Goal: Information Seeking & Learning: Learn about a topic

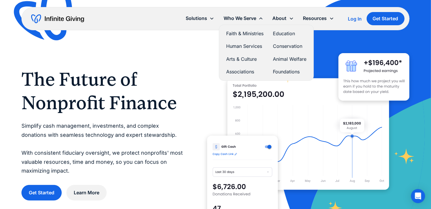
click at [232, 31] on link "Faith & Ministries" at bounding box center [244, 34] width 37 height 8
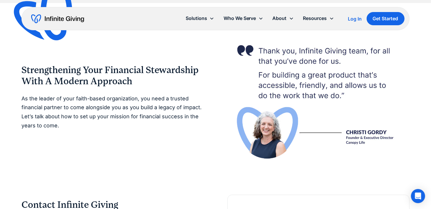
scroll to position [1029, 0]
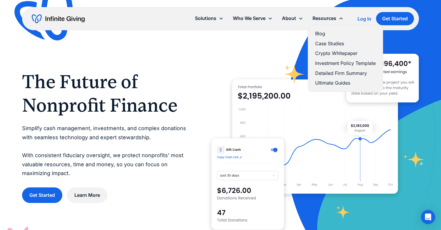
click at [328, 43] on link "Case Studies" at bounding box center [345, 44] width 61 height 8
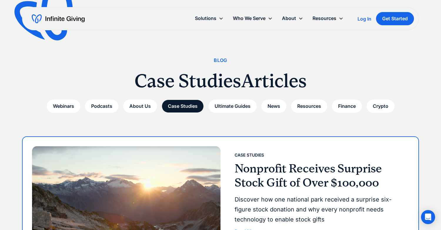
click at [283, 180] on h3 "Nonprofit Receives Surprise Stock Gift of Over $100,000" at bounding box center [318, 176] width 169 height 28
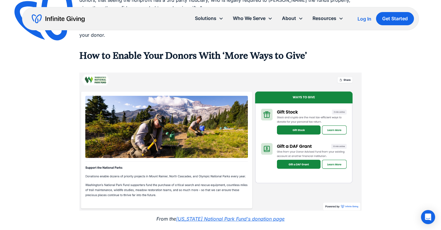
scroll to position [761, 0]
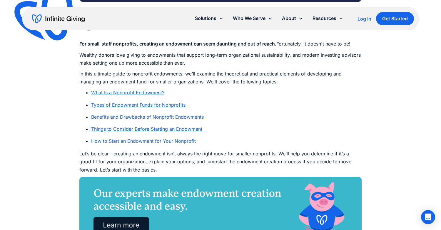
scroll to position [305, 0]
